Goal: Information Seeking & Learning: Learn about a topic

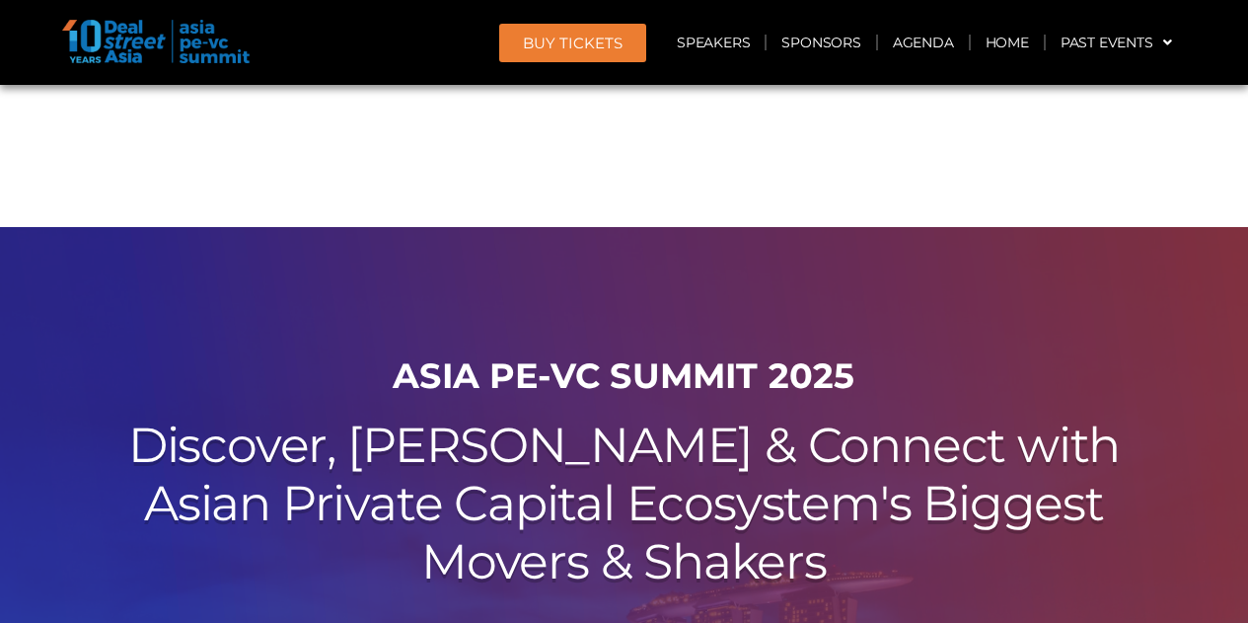
scroll to position [11722, 0]
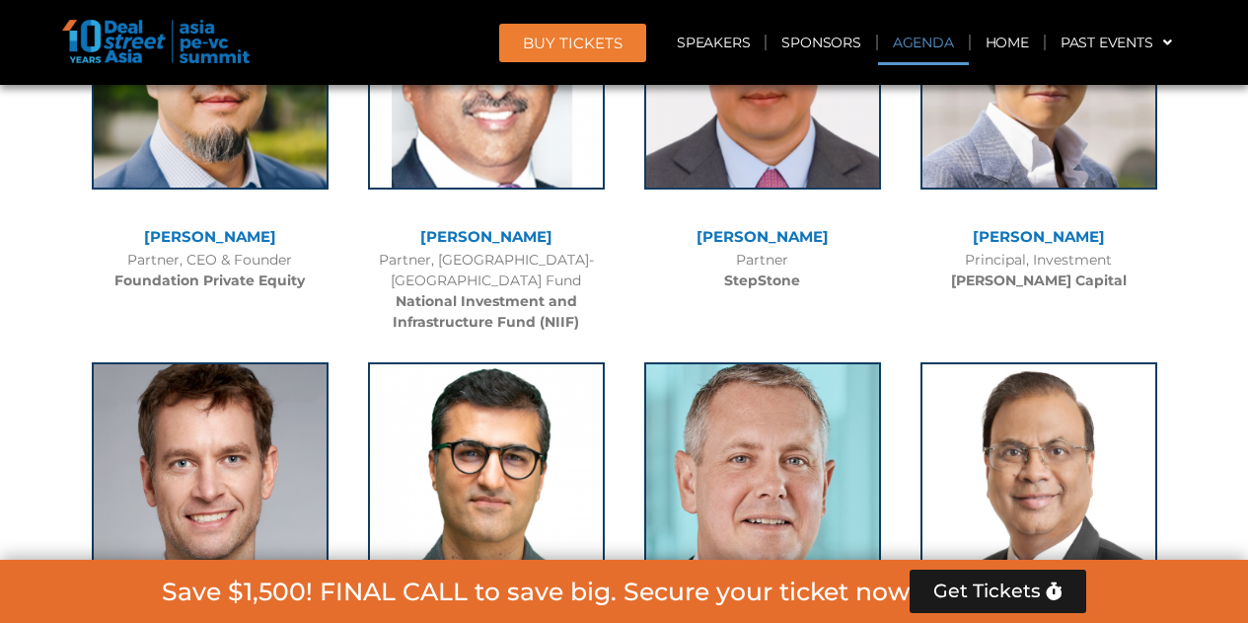
click at [920, 31] on link "Agenda" at bounding box center [923, 42] width 91 height 45
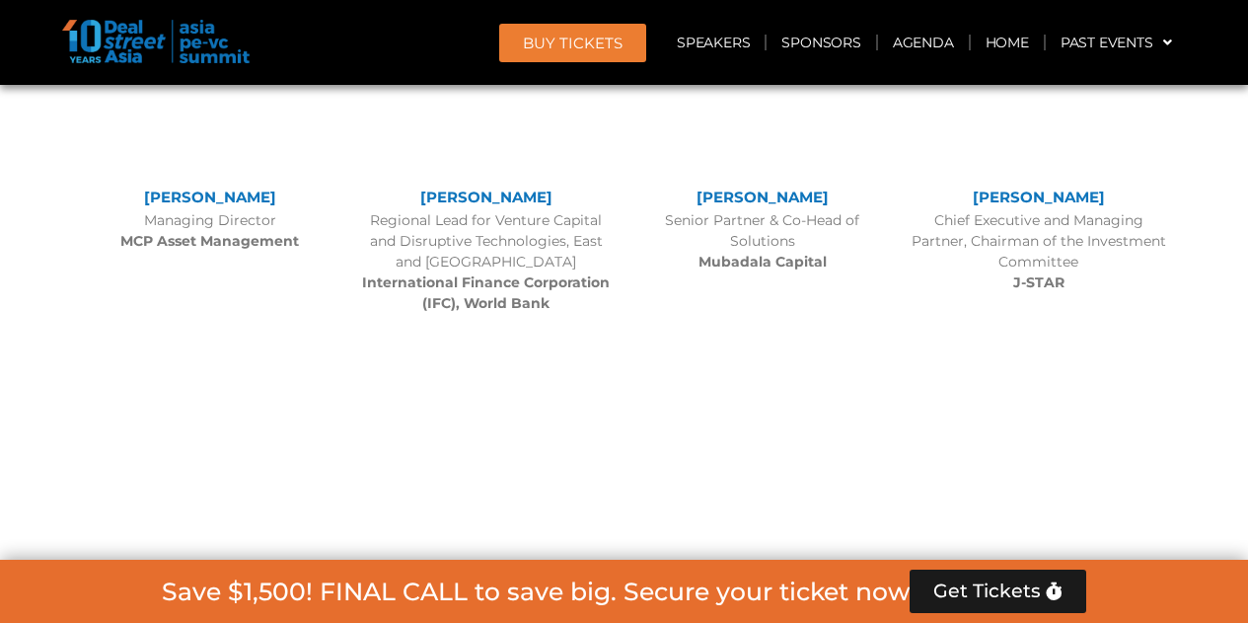
scroll to position [1173, 0]
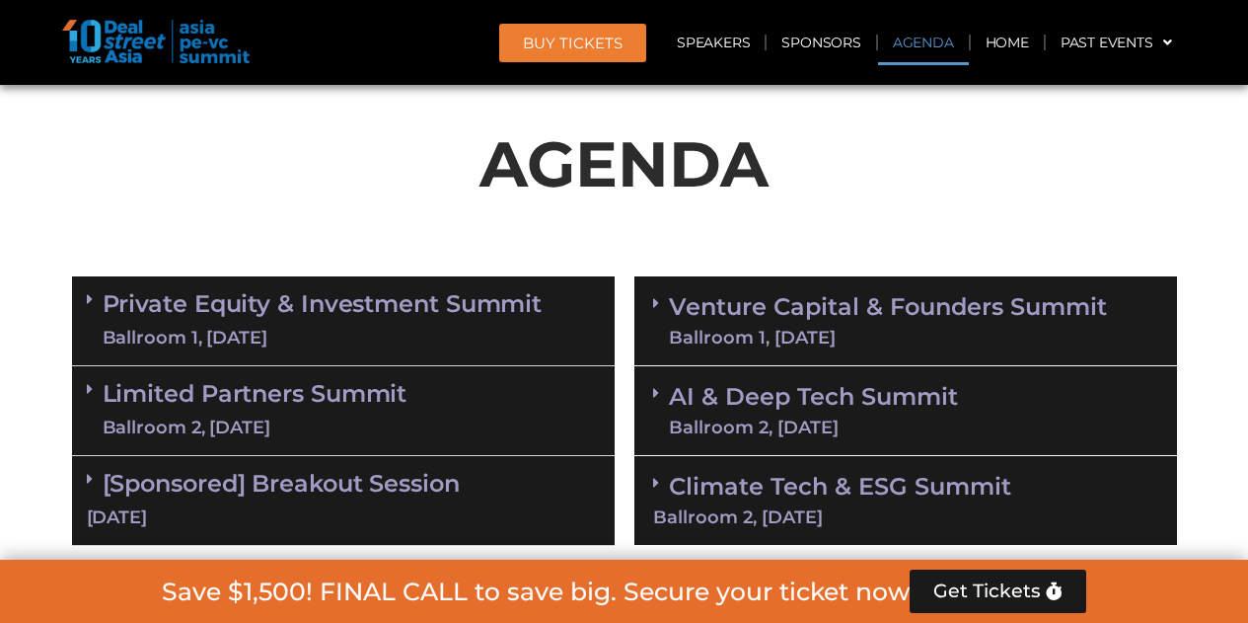
click at [339, 342] on div "Ballroom 1, [DATE]" at bounding box center [323, 338] width 440 height 25
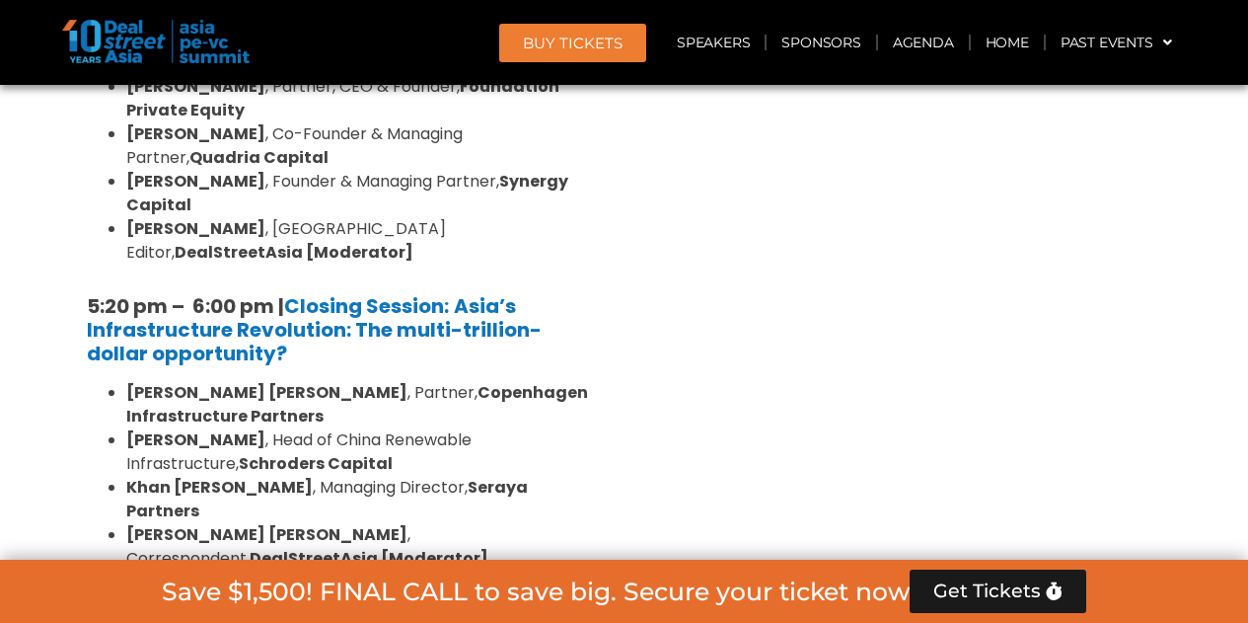
scroll to position [4064, 0]
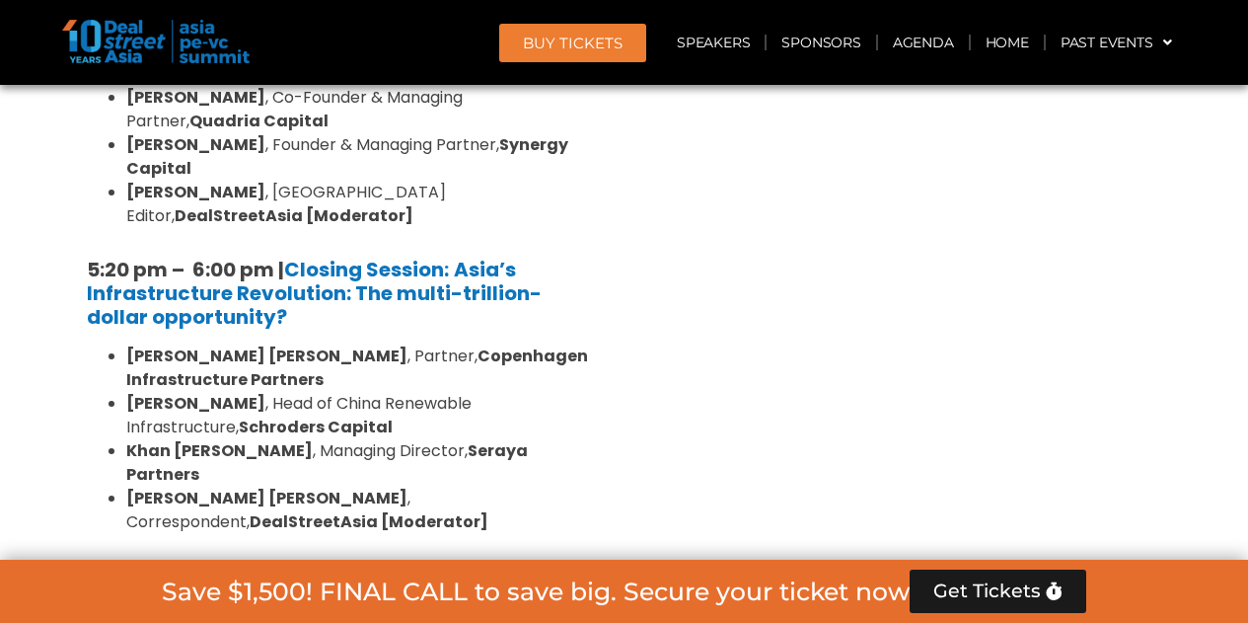
click at [357, 580] on link "Limited Partners [GEOGRAPHIC_DATA] 2, [DATE]" at bounding box center [255, 609] width 305 height 59
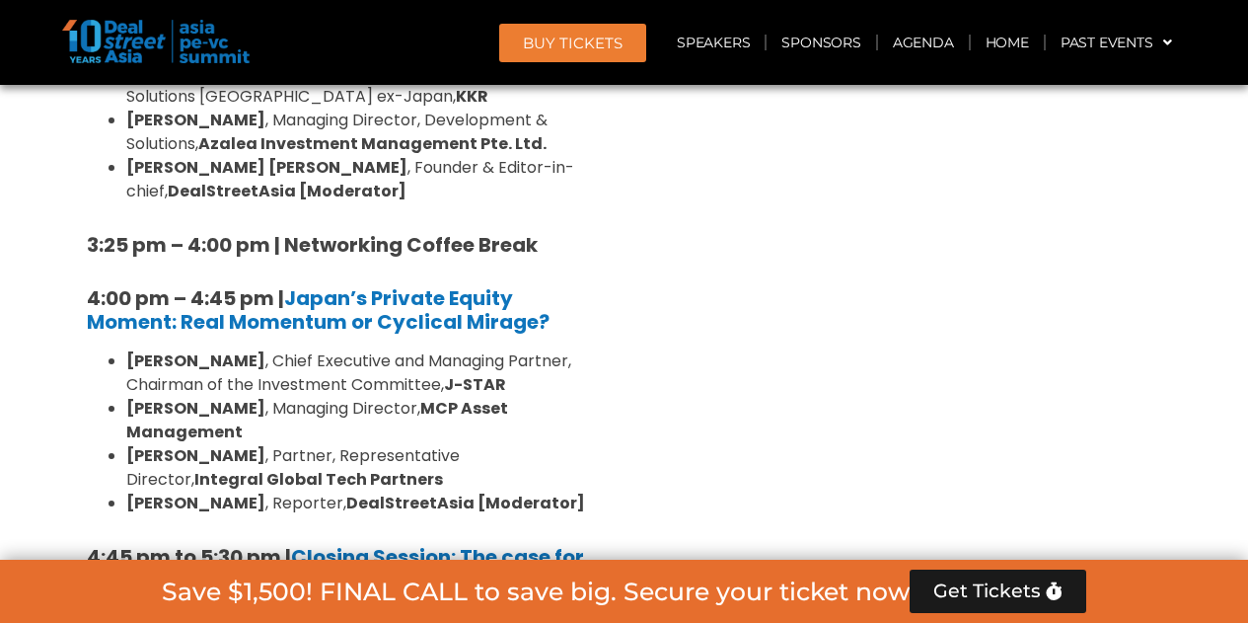
scroll to position [5989, 0]
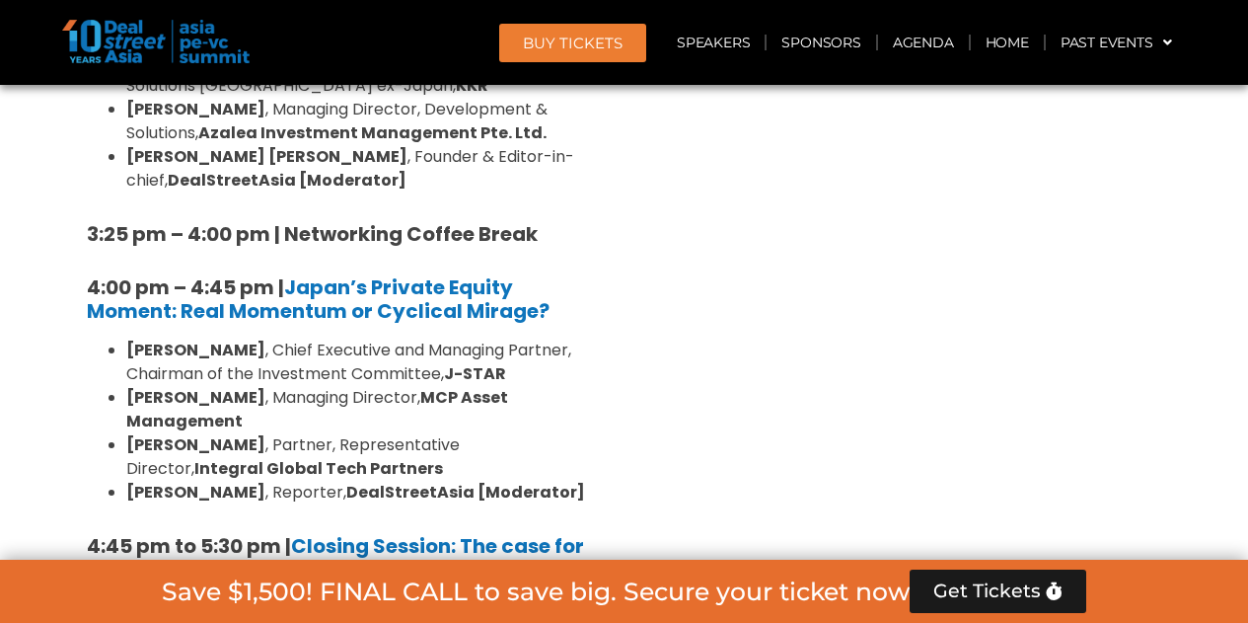
drag, startPoint x: 387, startPoint y: 244, endPoint x: 125, endPoint y: 237, distance: 261.6
copy li "[PERSON_NAME] , Managing Director, Mizuho Securities [GEOGRAPHIC_DATA], Capston…"
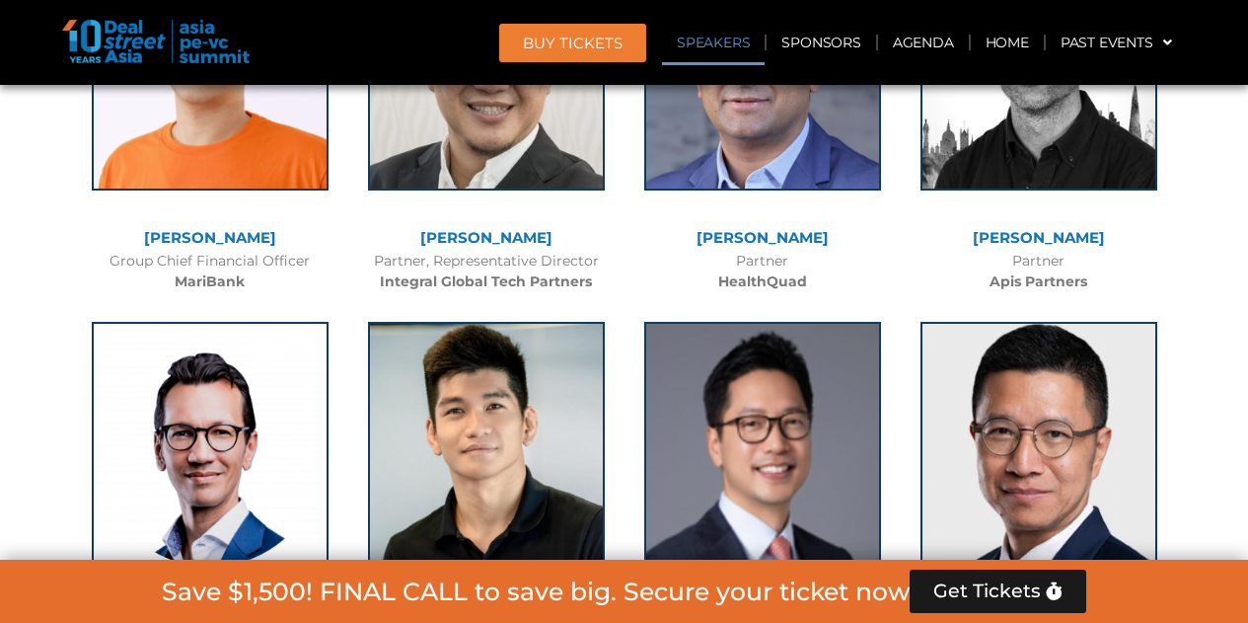
scroll to position [17453, 0]
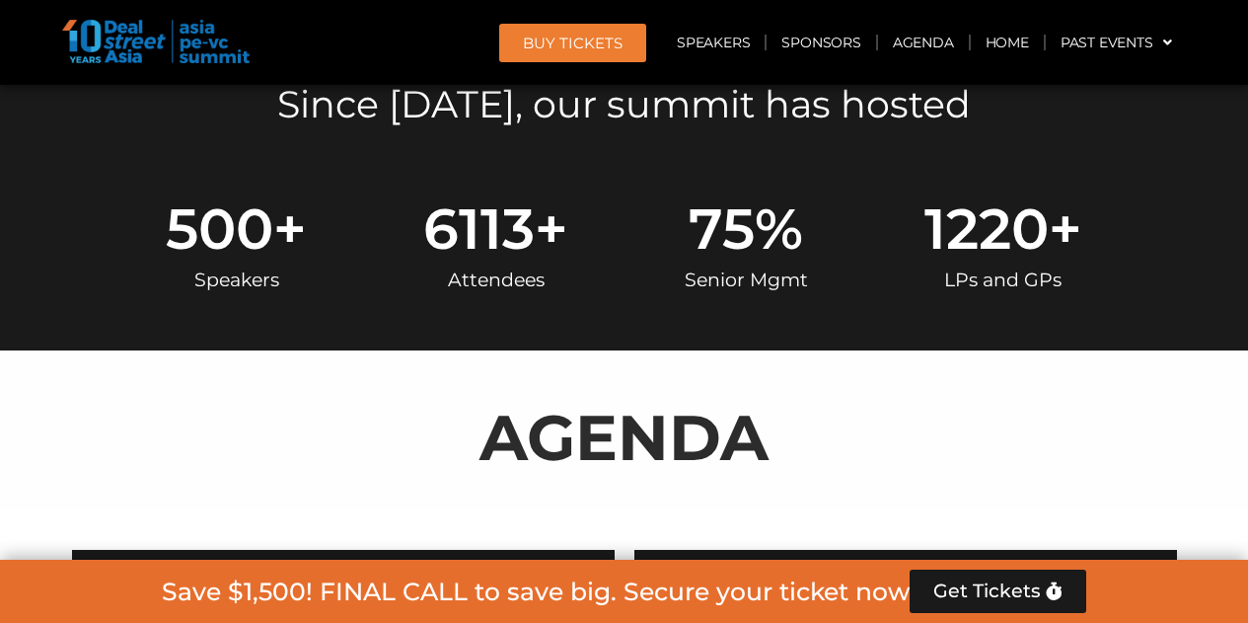
scroll to position [768, 0]
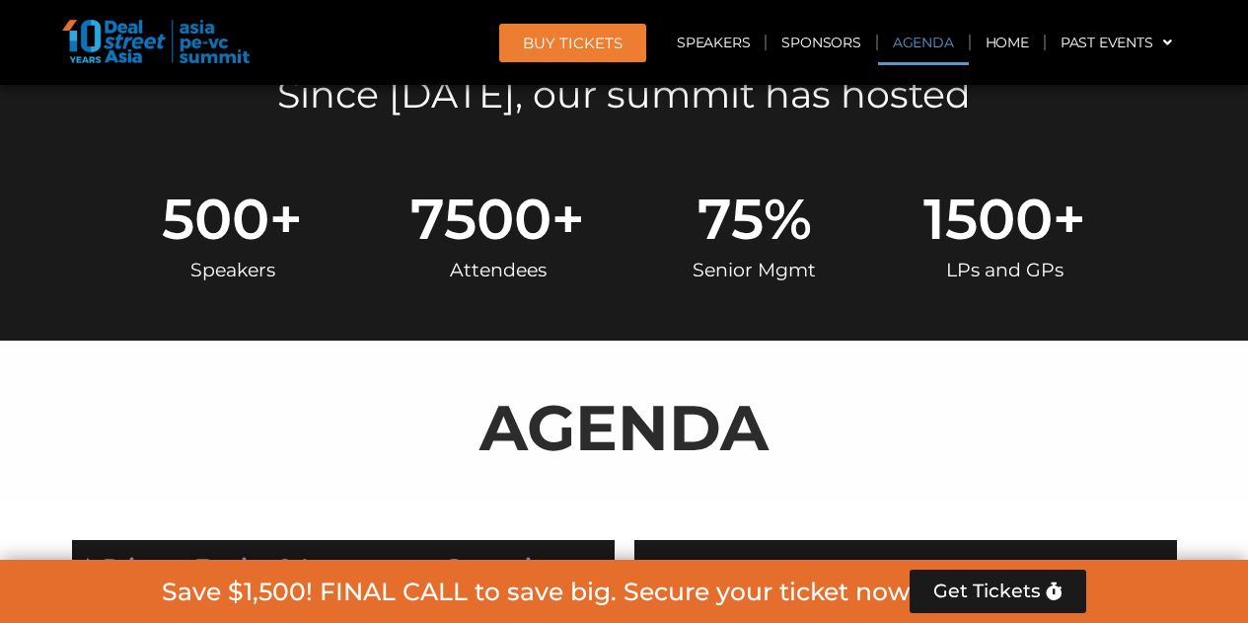
click at [920, 30] on link "Agenda" at bounding box center [923, 42] width 91 height 45
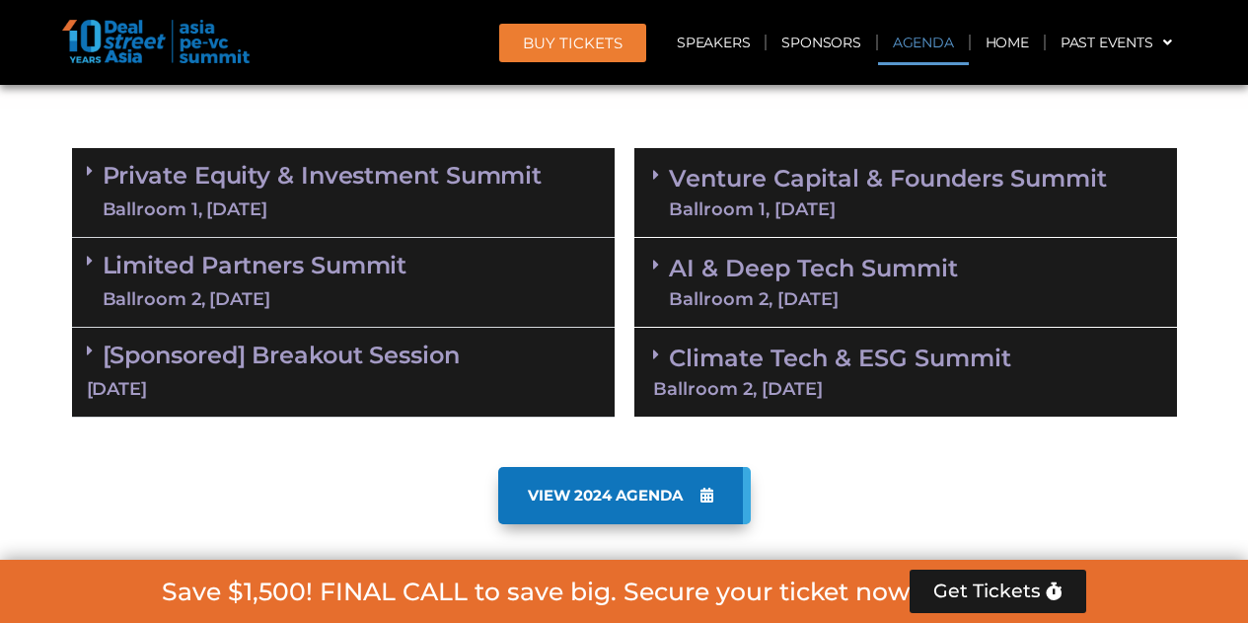
scroll to position [1160, 0]
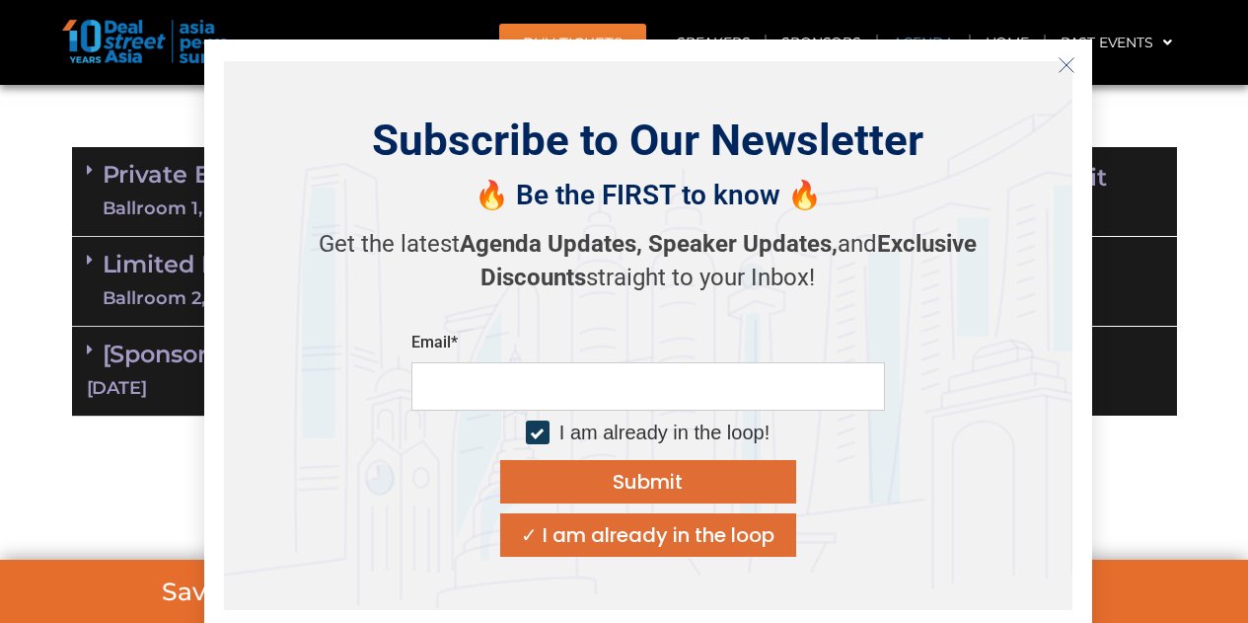
click at [1071, 63] on icon "Close" at bounding box center [1067, 65] width 18 height 18
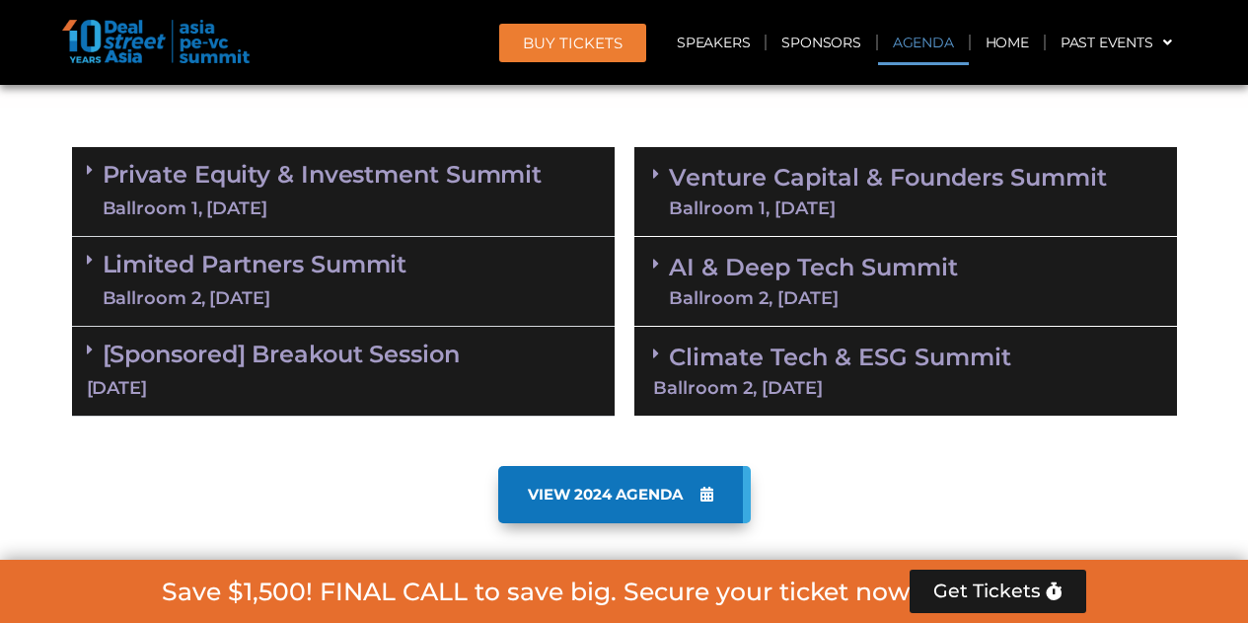
click at [337, 302] on div "Ballroom 2, [DATE]" at bounding box center [255, 298] width 305 height 25
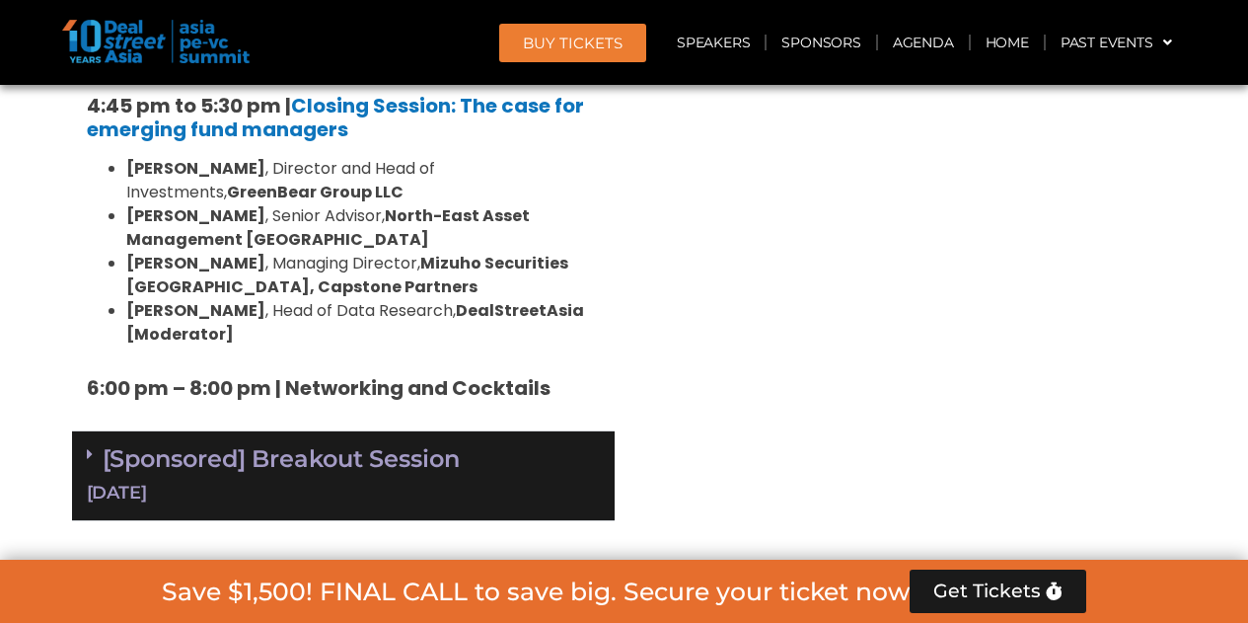
scroll to position [3200, 0]
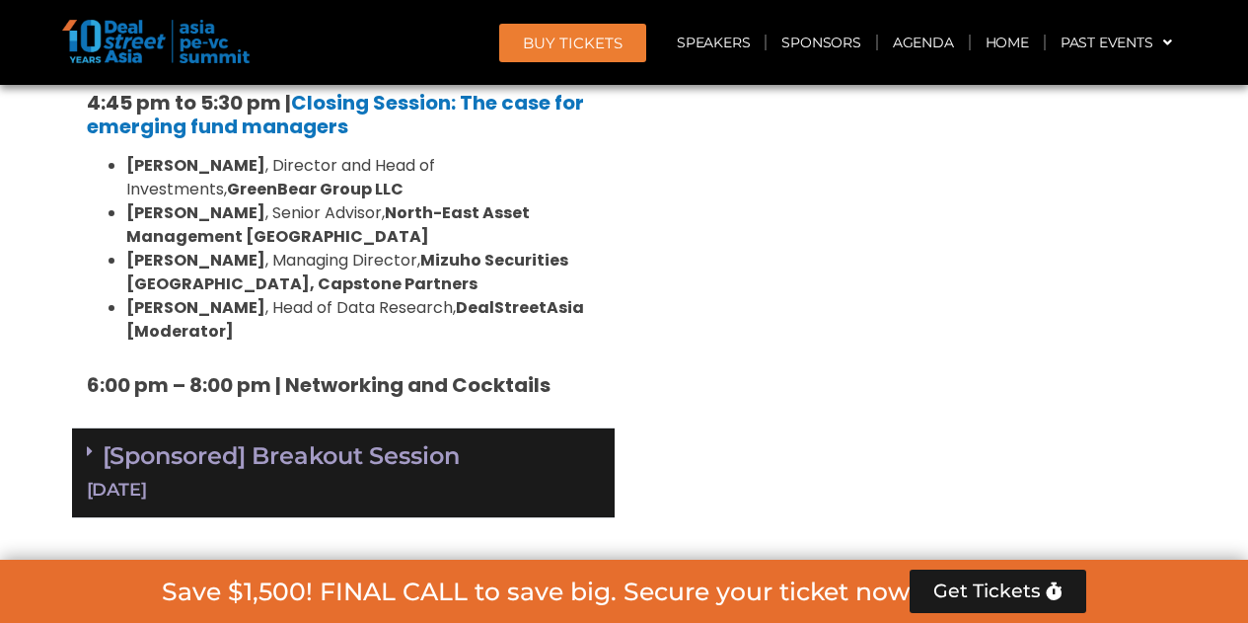
click at [437, 441] on link "[Sponsored] Breakout Session 10 Sept" at bounding box center [343, 471] width 513 height 61
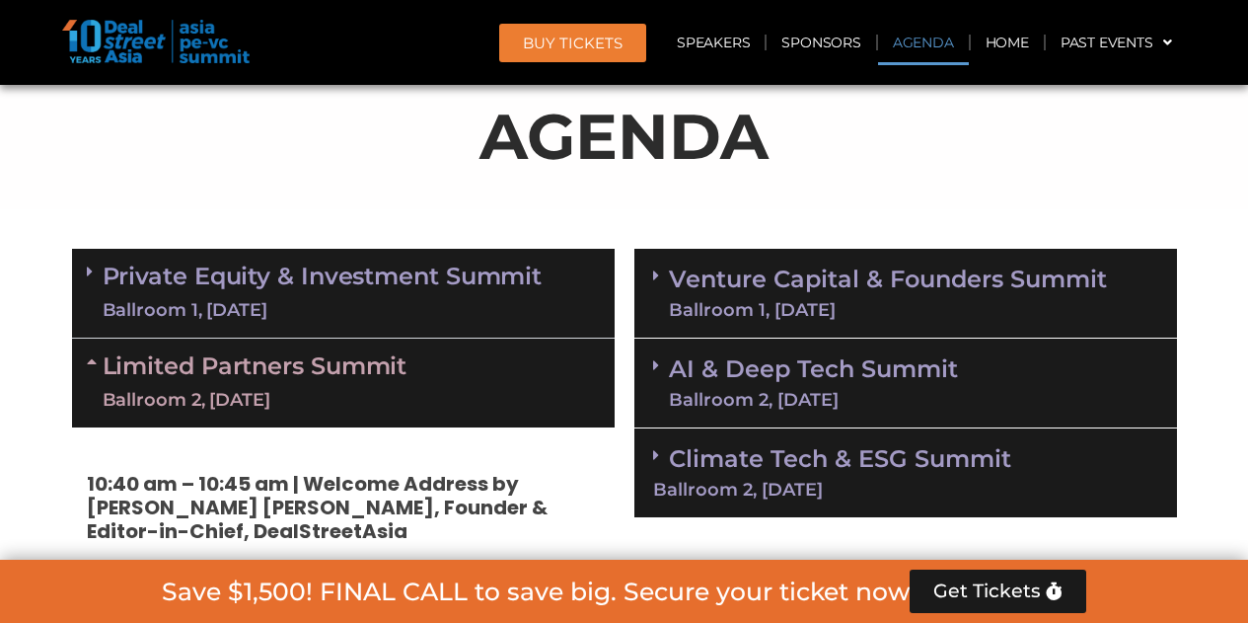
scroll to position [1062, 0]
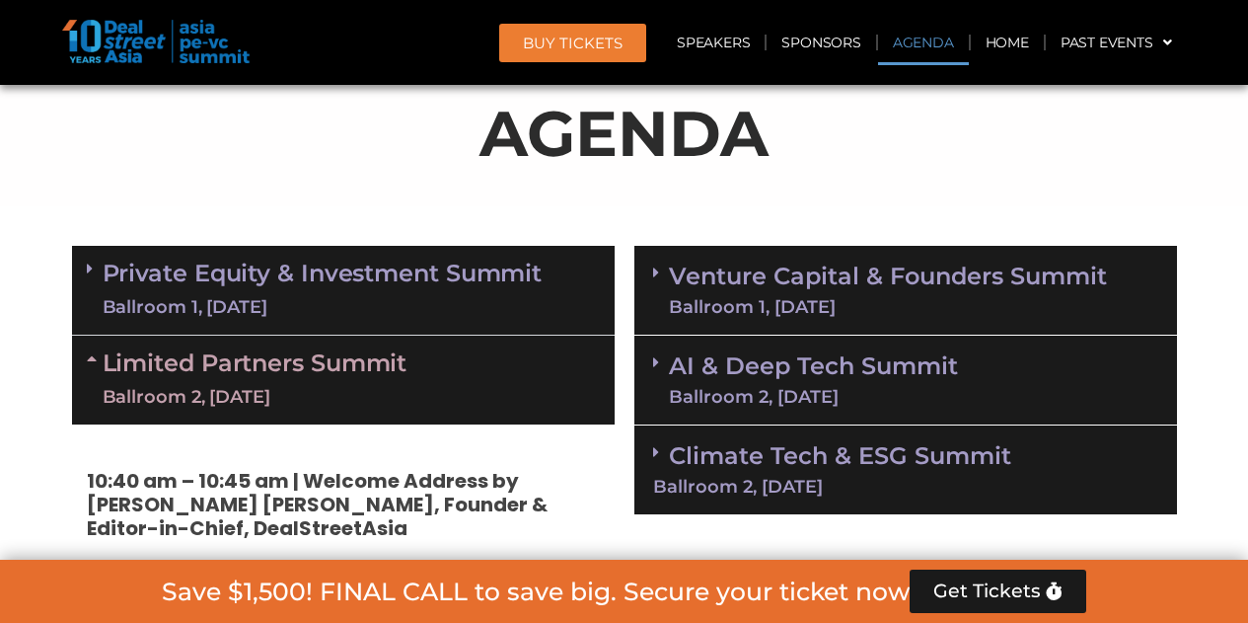
click at [726, 292] on link "Venture Capital & Founders​ Summit Ballroom 1, 11 Sept" at bounding box center [888, 289] width 438 height 51
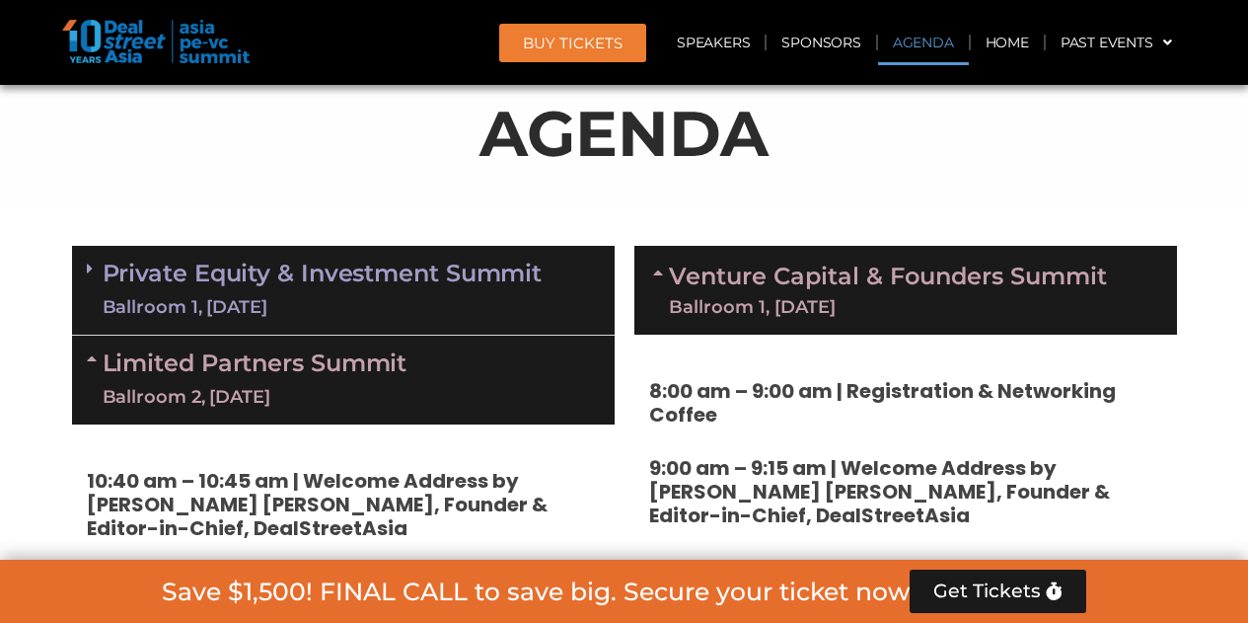
click at [588, 367] on div "Limited Partners [GEOGRAPHIC_DATA] 2, [DATE]" at bounding box center [343, 379] width 543 height 89
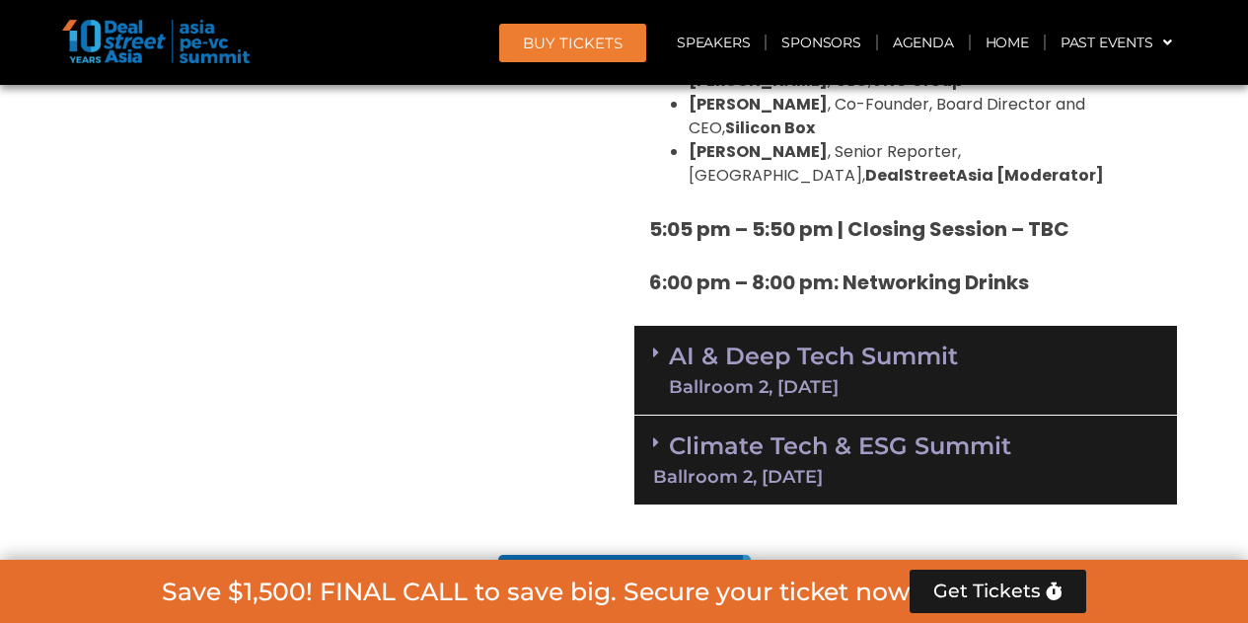
scroll to position [3677, 0]
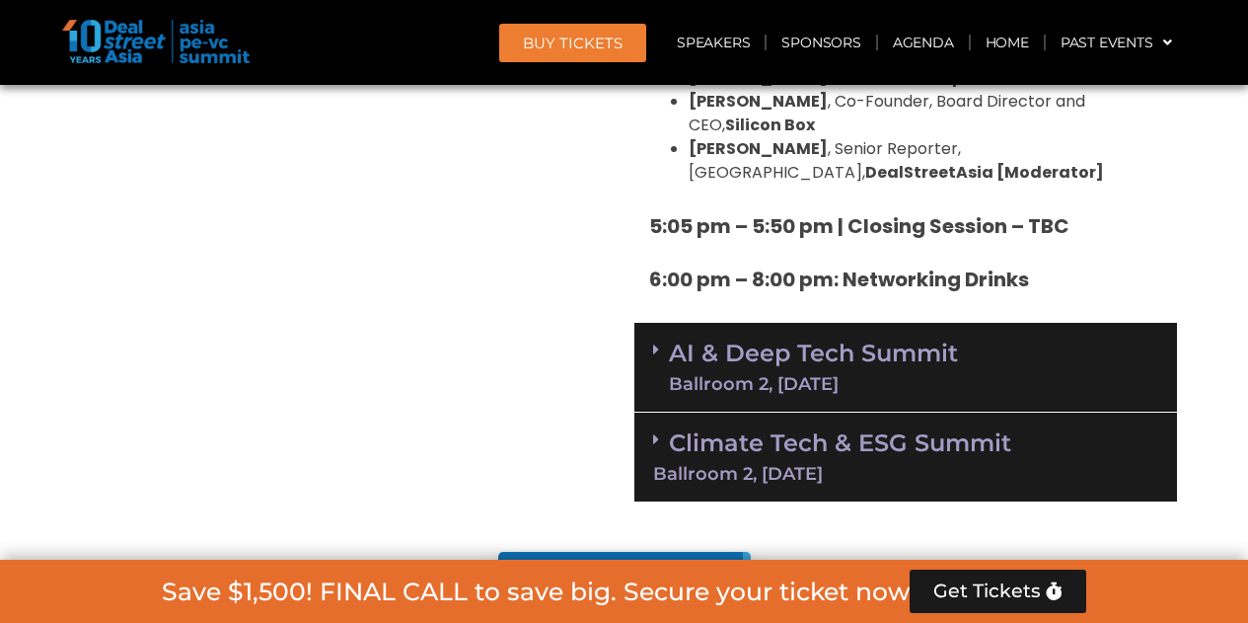
click at [717, 341] on link "AI & Deep Tech Summit Ballroom 2, 11 Sept" at bounding box center [813, 366] width 289 height 51
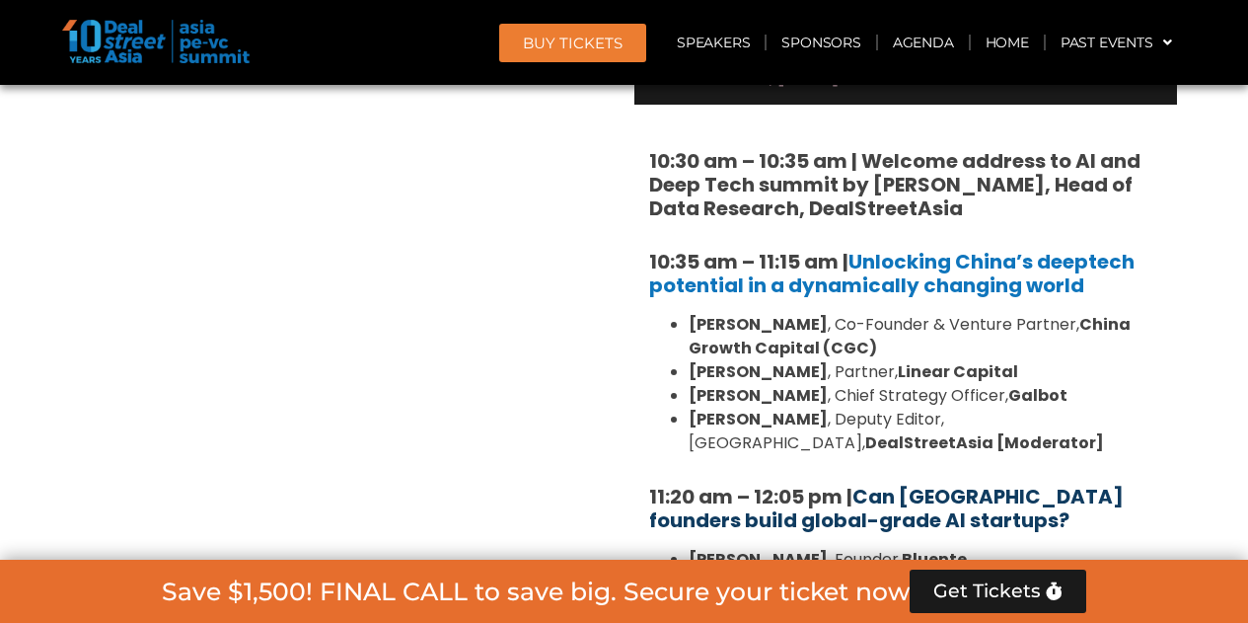
scroll to position [3971, 0]
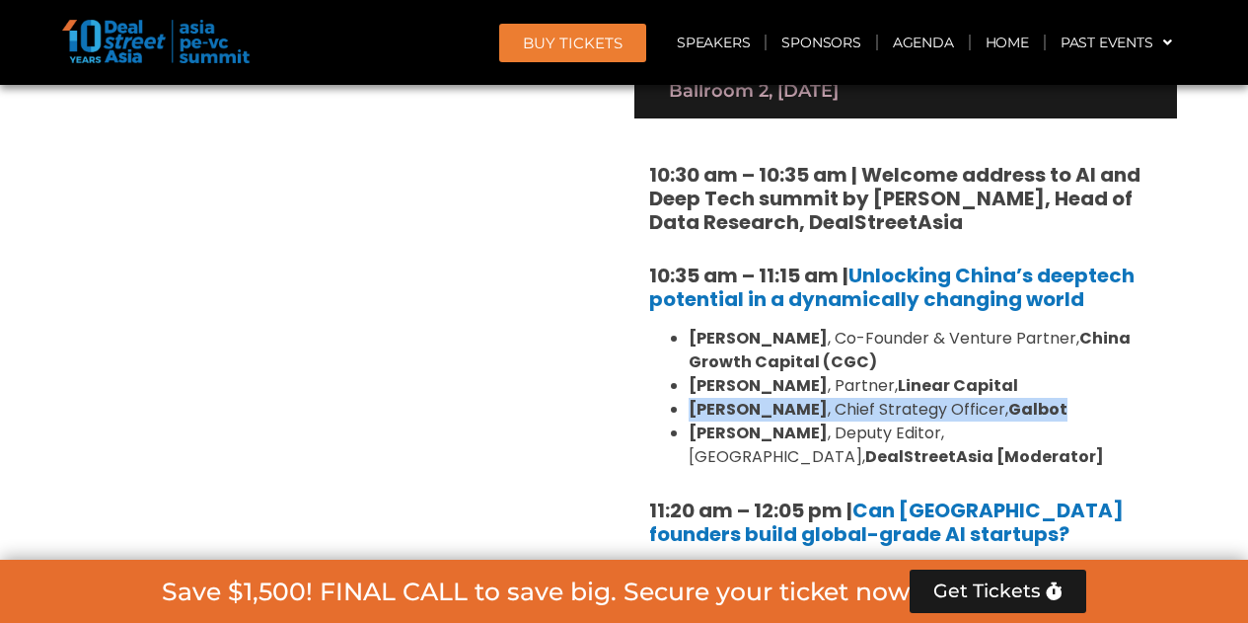
drag, startPoint x: 688, startPoint y: 292, endPoint x: 1027, endPoint y: 286, distance: 339.5
click at [1027, 327] on ul "Wayne Shiong , Co-Founder & Venture Partner, China Growth Capital (CGC) Neil Ze…" at bounding box center [905, 398] width 513 height 142
copy li "Yuli Zhao , Chief Strategy Officer, Galbot"
